Goal: Transaction & Acquisition: Purchase product/service

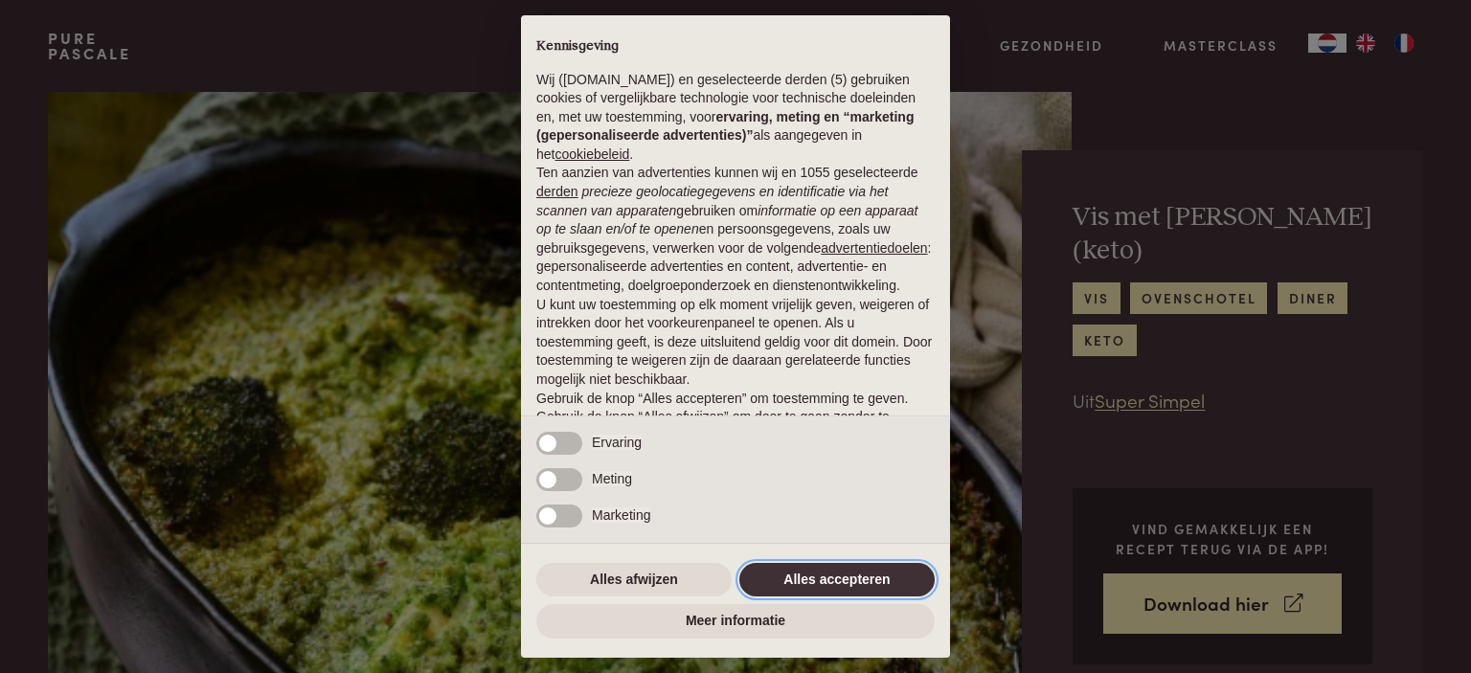
drag, startPoint x: 842, startPoint y: 580, endPoint x: 803, endPoint y: 512, distance: 78.0
click at [842, 566] on button "Alles accepteren" at bounding box center [836, 580] width 195 height 34
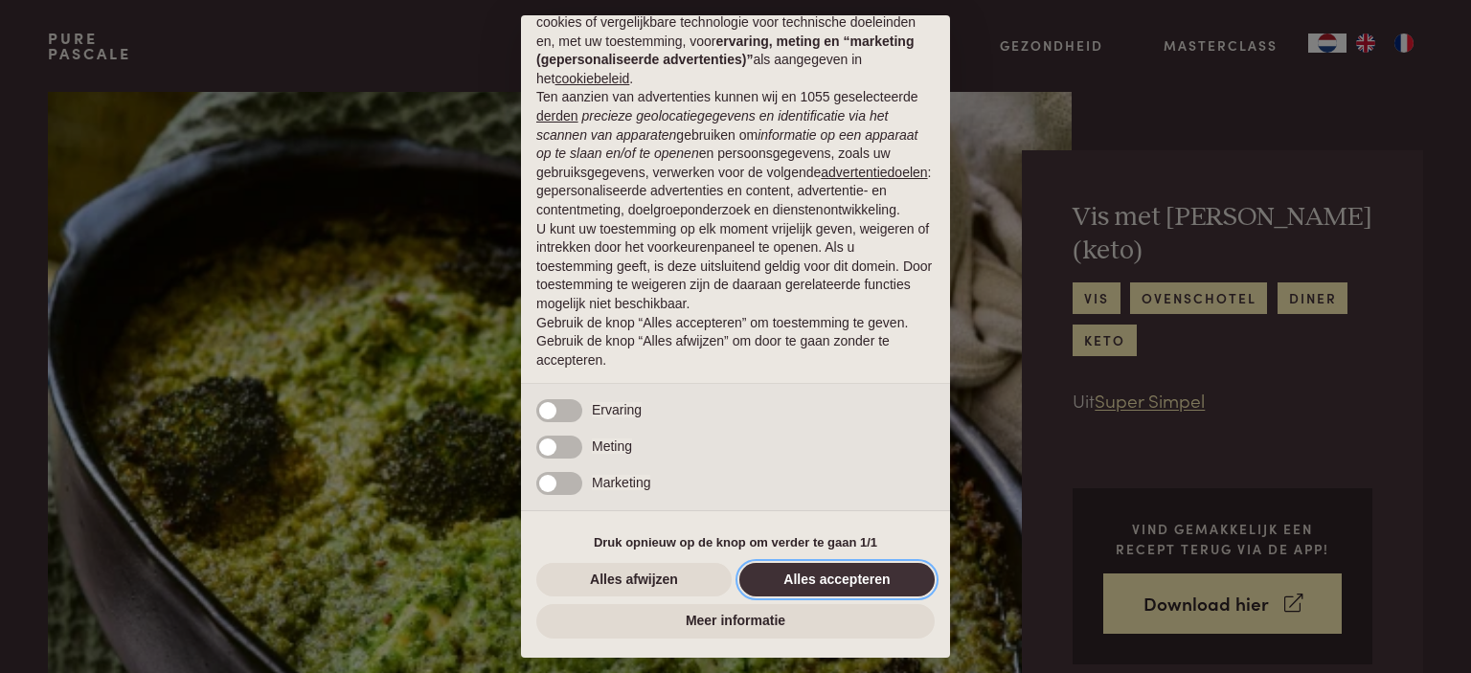
drag, startPoint x: 824, startPoint y: 587, endPoint x: 822, endPoint y: 574, distance: 13.7
click at [824, 585] on button "Alles accepteren" at bounding box center [836, 580] width 195 height 34
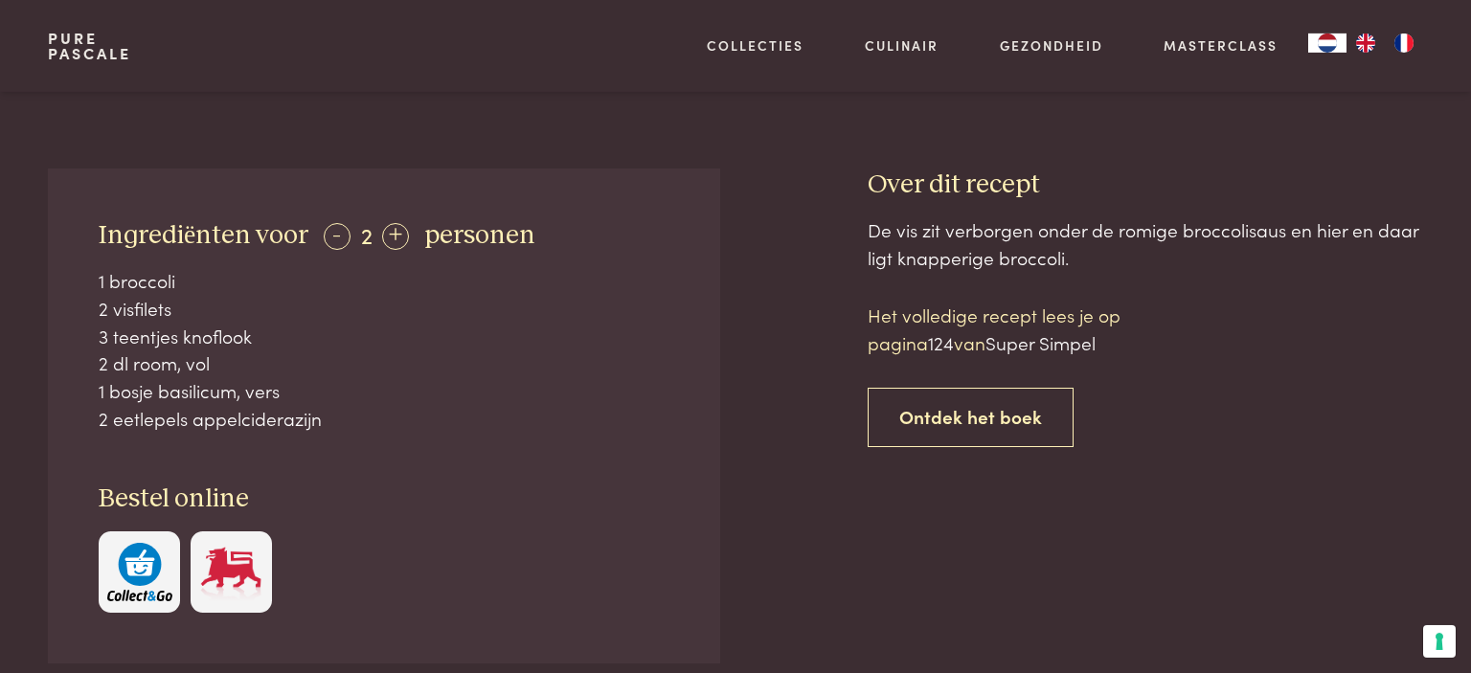
scroll to position [708, 0]
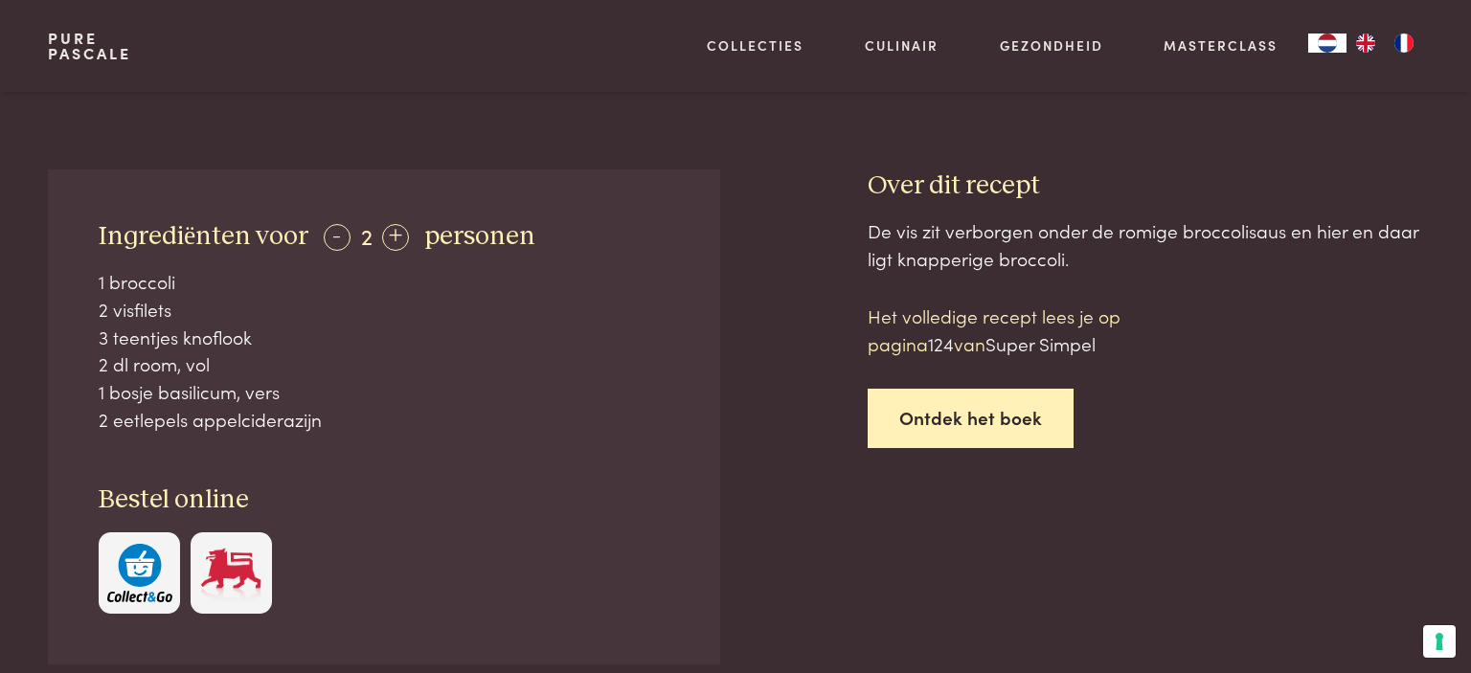
click at [933, 406] on link "Ontdek het boek" at bounding box center [970, 419] width 206 height 60
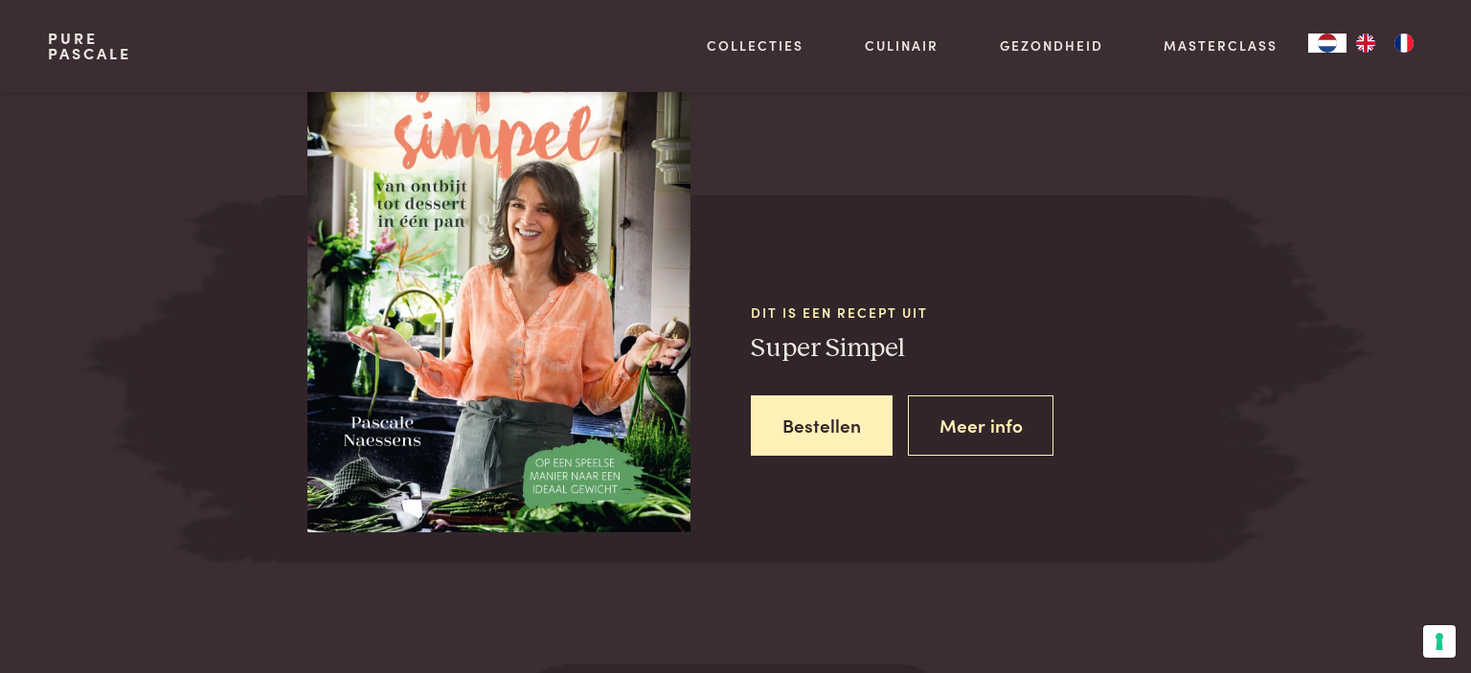
scroll to position [1702, 0]
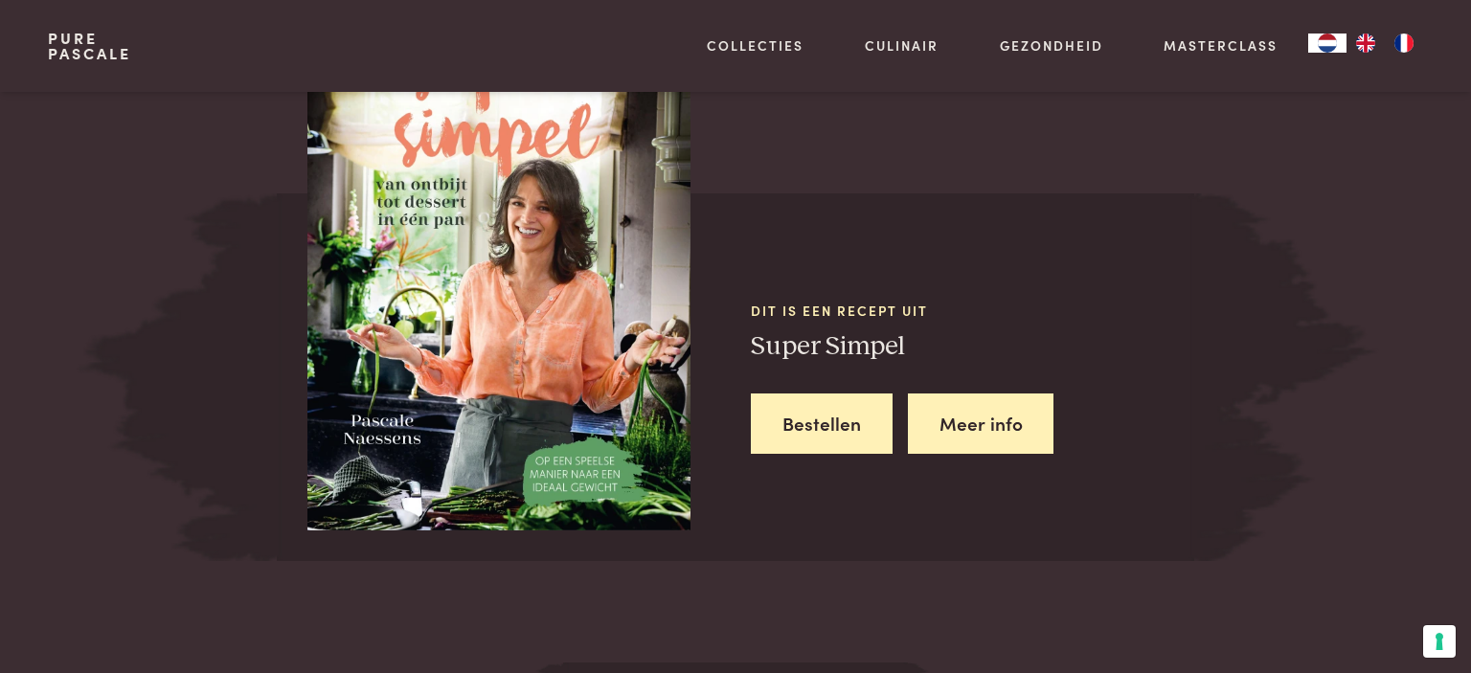
drag, startPoint x: 967, startPoint y: 416, endPoint x: 920, endPoint y: 415, distance: 46.9
click at [965, 416] on link "Meer info" at bounding box center [981, 424] width 146 height 60
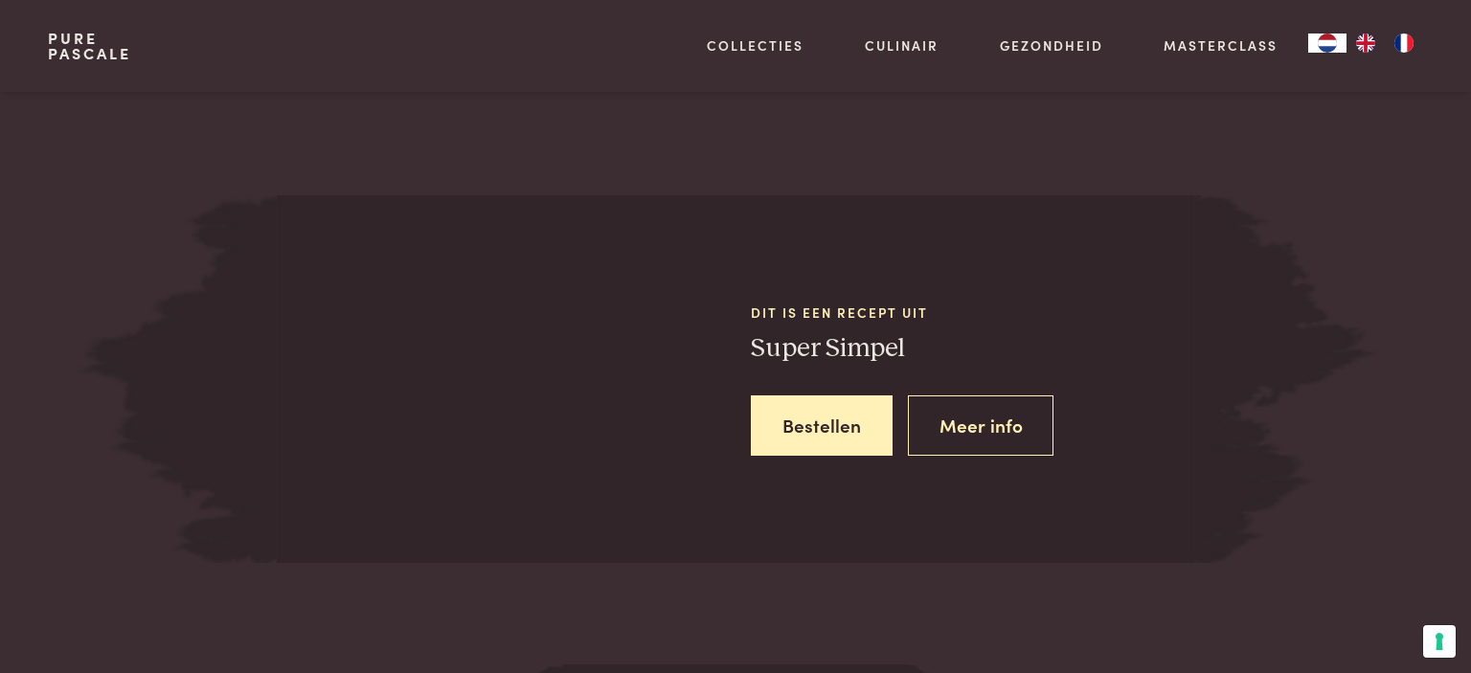
scroll to position [1702, 0]
